Goal: Information Seeking & Learning: Check status

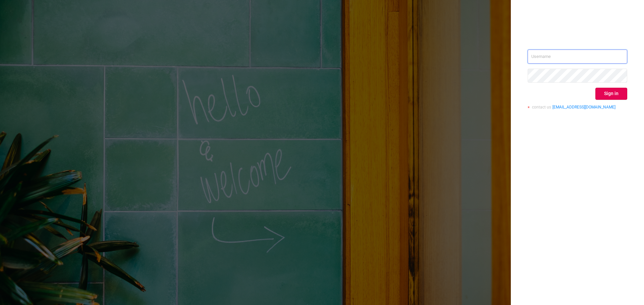
type input "[EMAIL_ADDRESS][DOMAIN_NAME]"
click at [612, 98] on button "Sign in" at bounding box center [611, 94] width 32 height 12
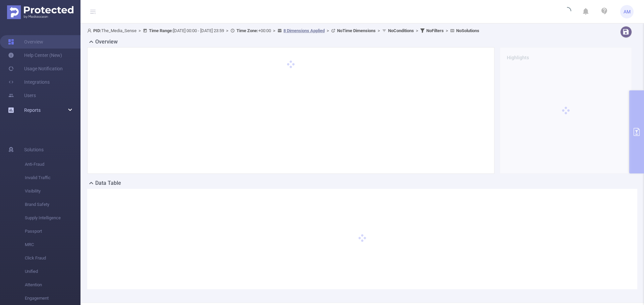
click at [37, 108] on span "Reports" at bounding box center [32, 110] width 16 height 5
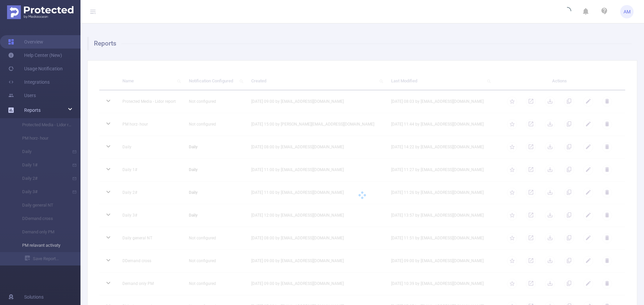
click at [46, 246] on li "PM relavant activaty" at bounding box center [40, 245] width 80 height 13
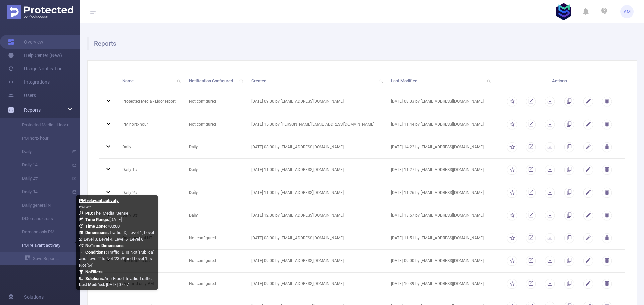
click at [49, 245] on link "PM relavant activaty" at bounding box center [42, 245] width 59 height 13
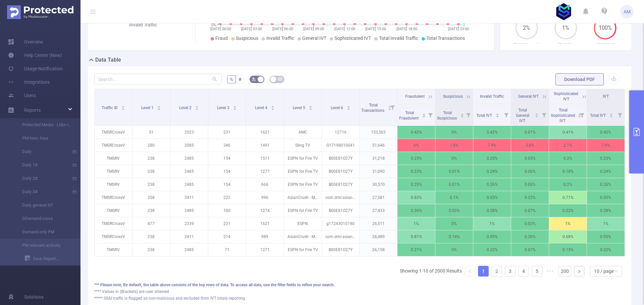
scroll to position [168, 0]
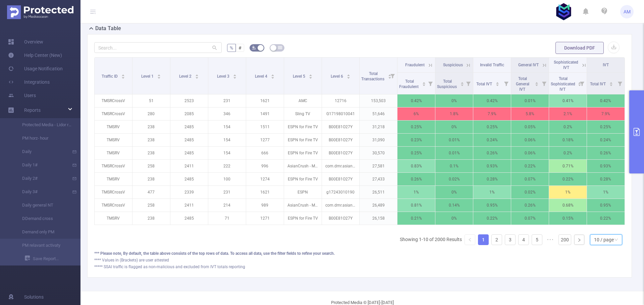
click at [608, 245] on div "10 / page" at bounding box center [604, 240] width 20 height 10
click at [605, 234] on li "50 / page" at bounding box center [600, 233] width 32 height 11
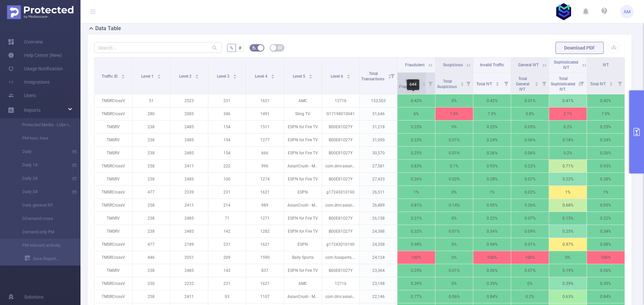
click at [414, 89] on div "644" at bounding box center [413, 84] width 12 height 11
click at [401, 87] on span "Total Fraudulent" at bounding box center [409, 84] width 20 height 10
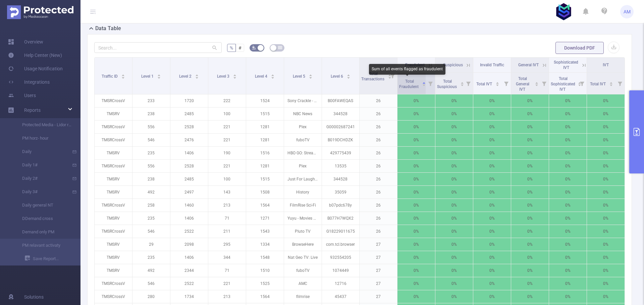
click at [401, 85] on span "Total Fraudulent" at bounding box center [409, 84] width 20 height 10
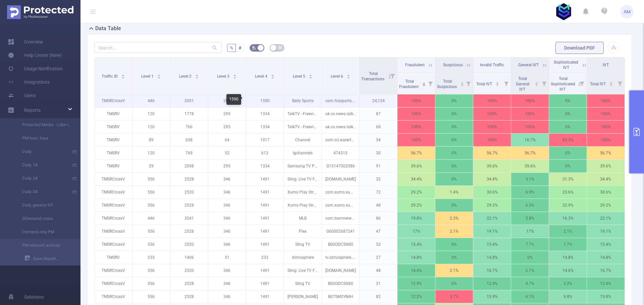
click at [266, 100] on p "1590" at bounding box center [265, 101] width 38 height 13
copy p "1590"
click at [185, 101] on p "2051" at bounding box center [189, 101] width 38 height 13
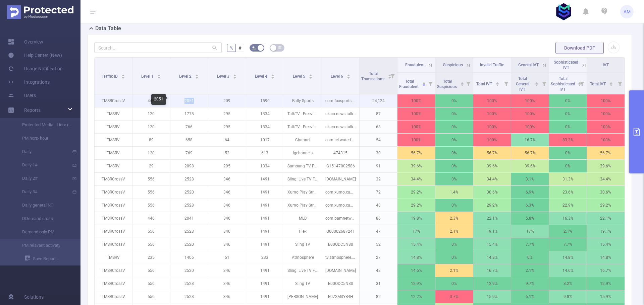
copy p "2051"
